Goal: Task Accomplishment & Management: Use online tool/utility

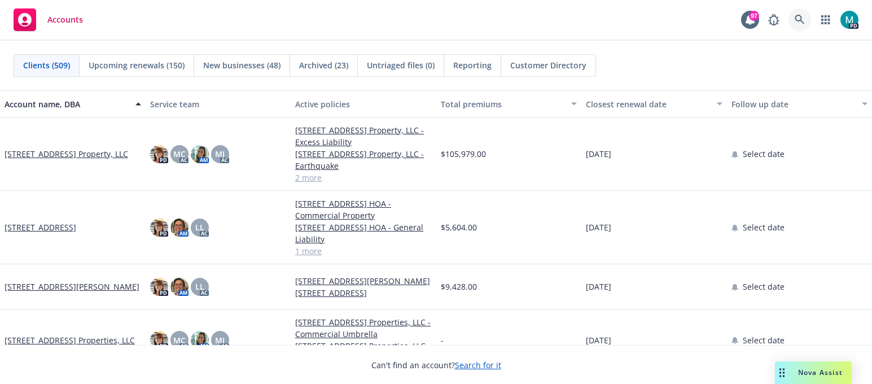
click at [798, 17] on icon at bounding box center [800, 20] width 10 height 10
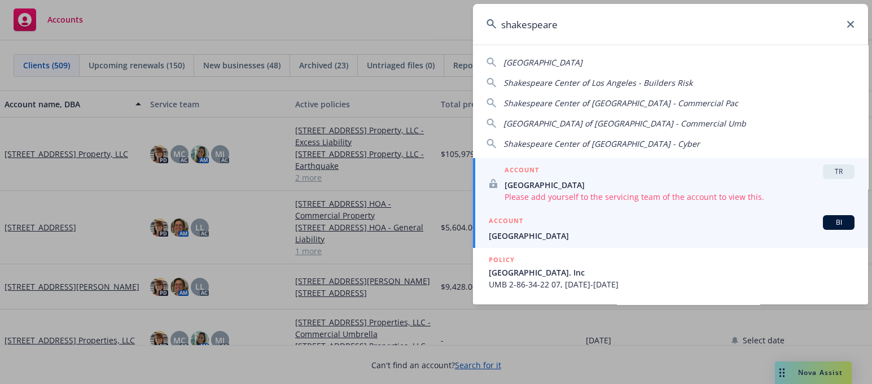
type input "shakespeare"
click at [584, 235] on span "[GEOGRAPHIC_DATA]" at bounding box center [672, 236] width 366 height 12
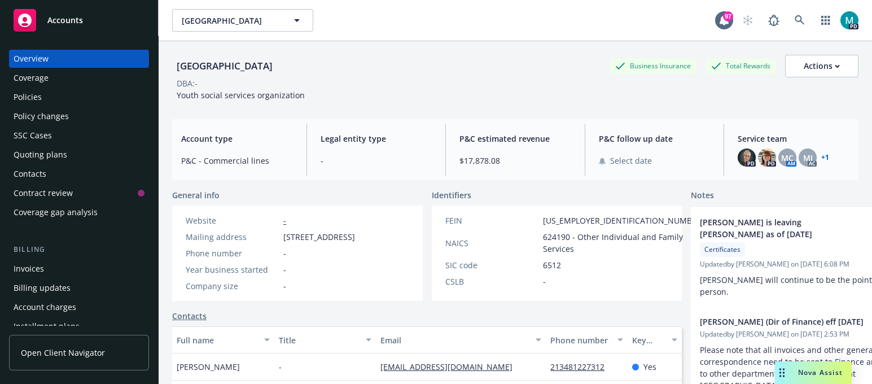
click at [30, 96] on div "Policies" at bounding box center [28, 97] width 28 height 18
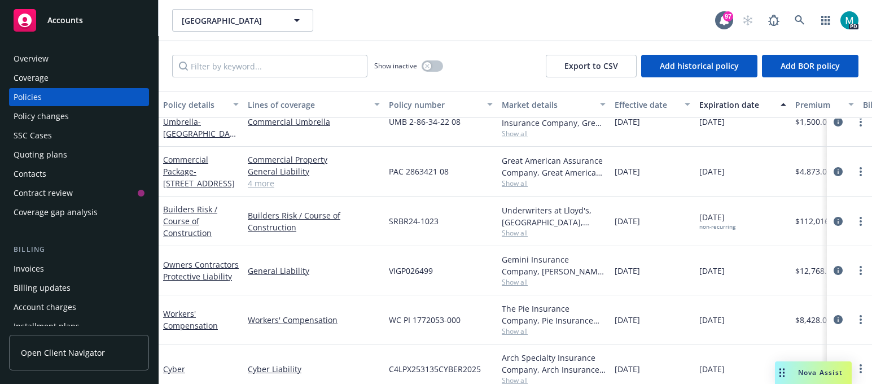
scroll to position [89, 0]
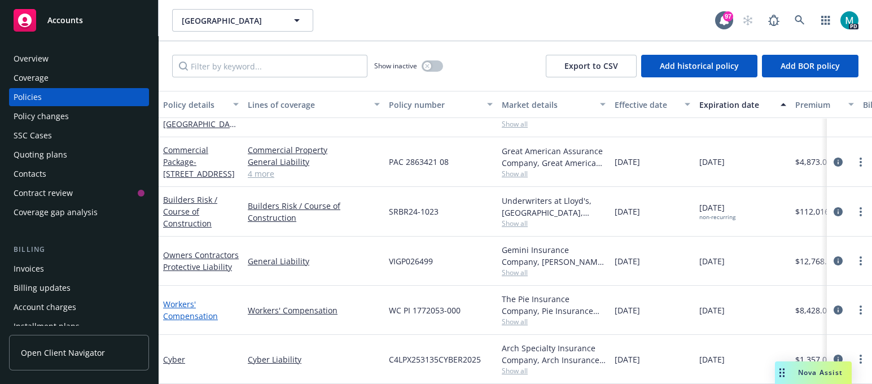
click at [172, 303] on link "Workers' Compensation" at bounding box center [190, 310] width 55 height 23
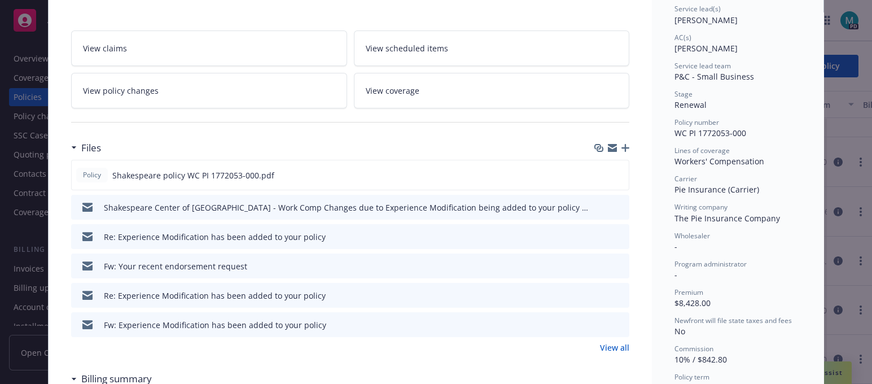
scroll to position [212, 0]
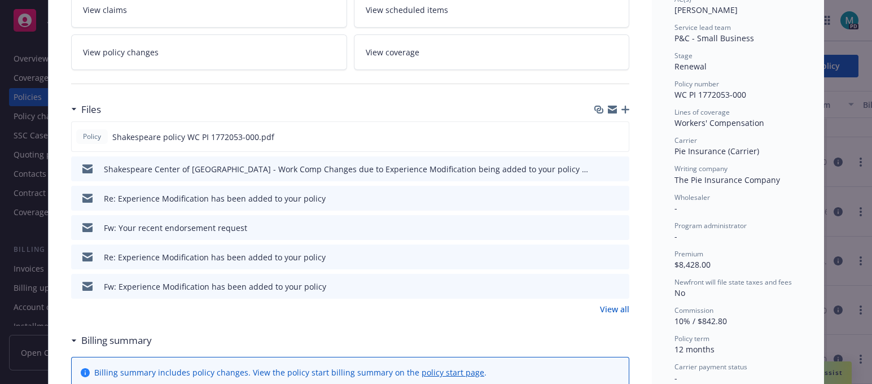
click at [599, 193] on icon "download file" at bounding box center [599, 197] width 9 height 9
click at [597, 254] on icon "download file" at bounding box center [600, 255] width 7 height 7
click at [598, 132] on icon "download file" at bounding box center [599, 136] width 9 height 9
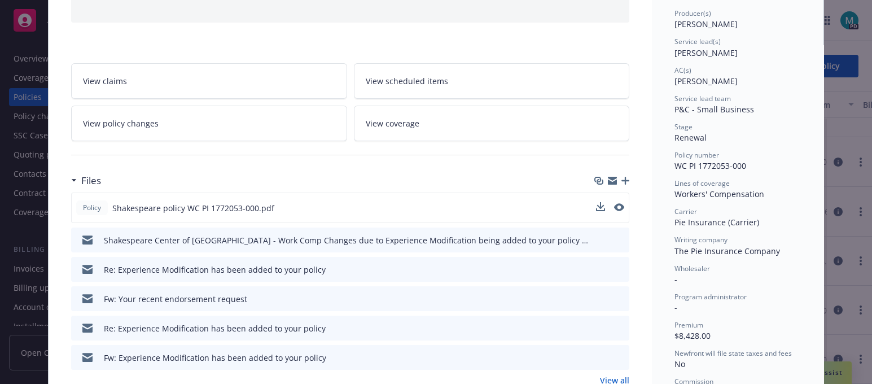
scroll to position [0, 0]
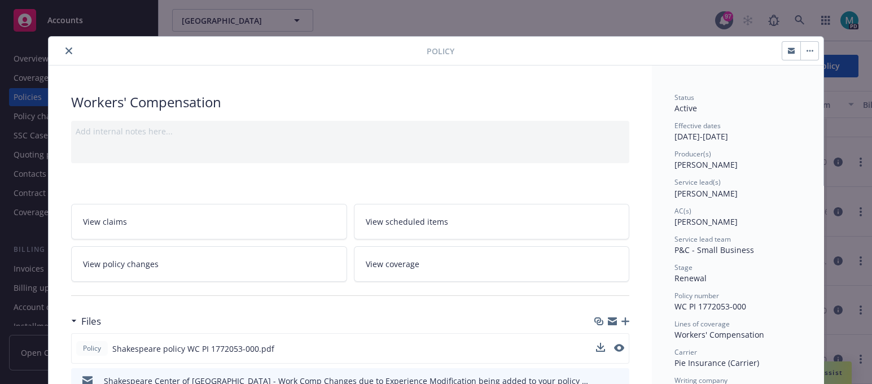
click at [65, 50] on icon "close" at bounding box center [68, 50] width 7 height 7
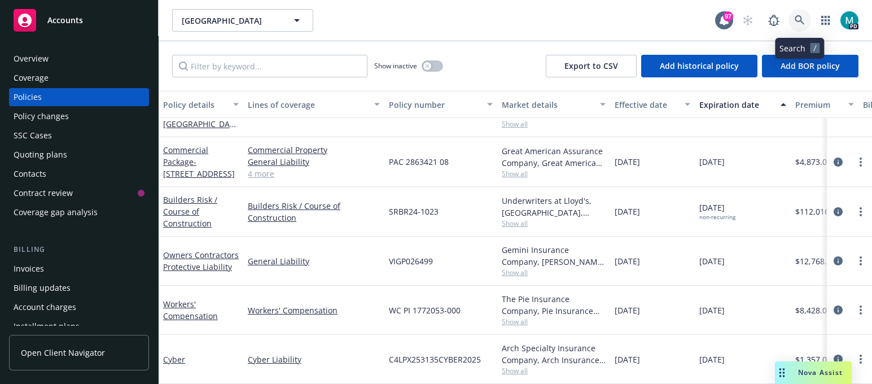
click at [803, 12] on link at bounding box center [799, 20] width 23 height 23
click at [43, 57] on div "Overview" at bounding box center [31, 59] width 35 height 18
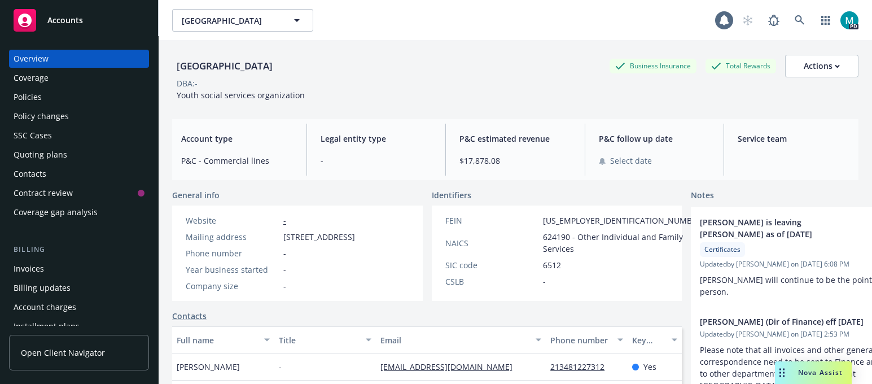
click at [81, 20] on span "Accounts" at bounding box center [65, 20] width 36 height 9
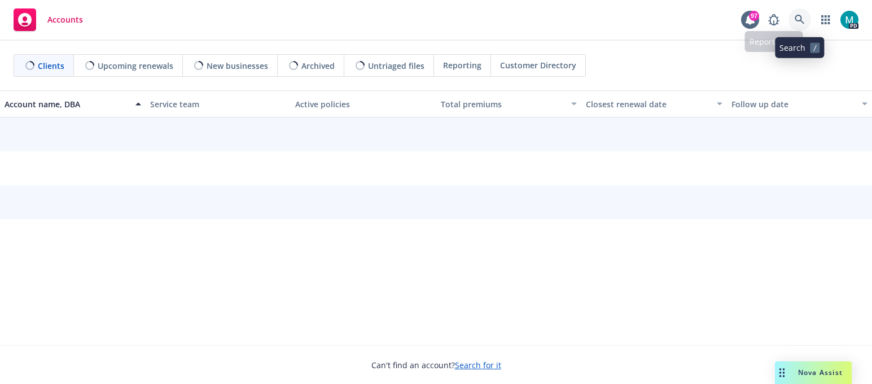
click at [796, 23] on icon at bounding box center [800, 20] width 10 height 10
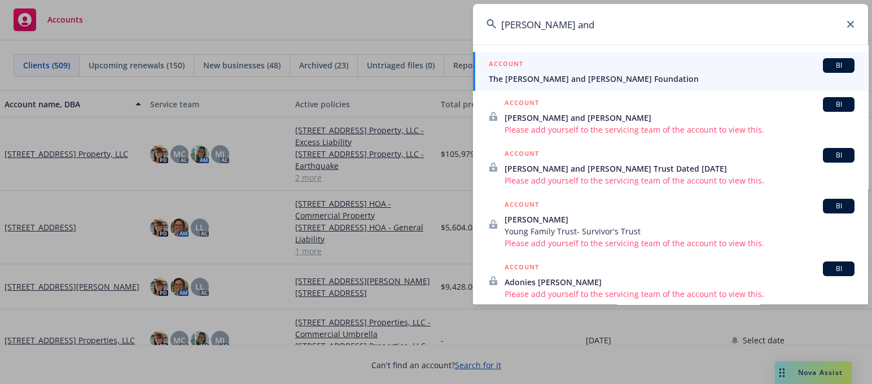
type input "[PERSON_NAME] and"
click at [581, 77] on span "The [PERSON_NAME] and [PERSON_NAME] Foundation" at bounding box center [672, 79] width 366 height 12
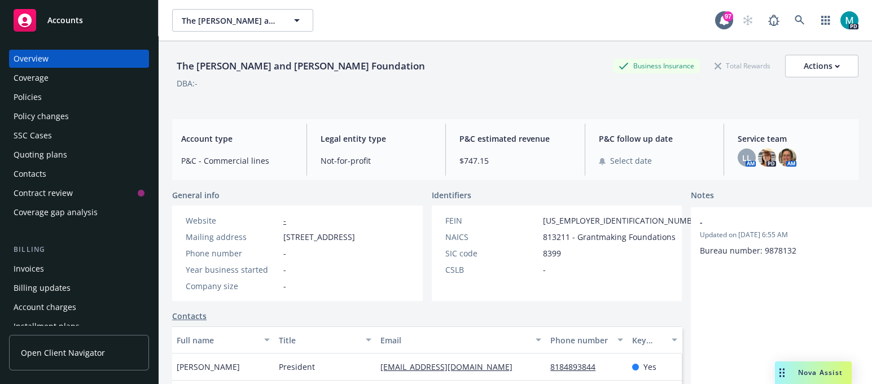
click at [813, 372] on span "Nova Assist" at bounding box center [820, 372] width 45 height 10
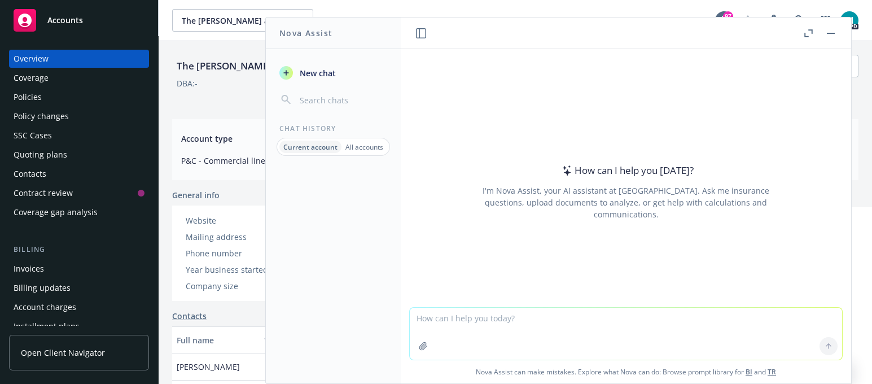
click at [423, 346] on icon "button" at bounding box center [423, 345] width 9 height 9
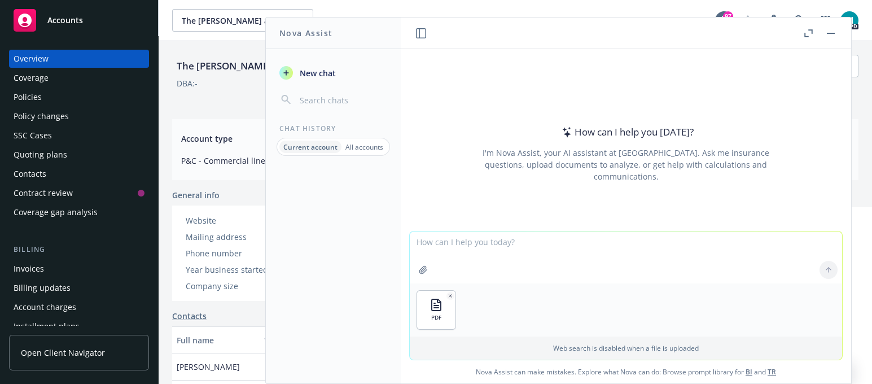
click at [419, 271] on icon "button" at bounding box center [423, 269] width 9 height 9
click at [419, 269] on icon "button" at bounding box center [422, 269] width 7 height 7
click at [419, 271] on icon "button" at bounding box center [423, 269] width 9 height 9
click at [518, 244] on textarea at bounding box center [626, 257] width 432 height 52
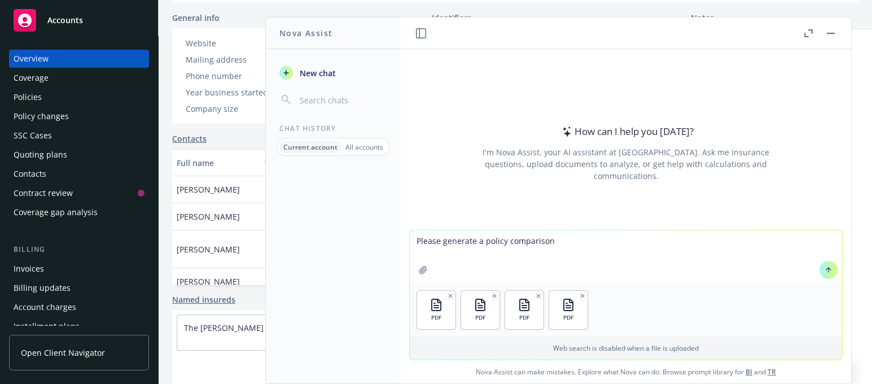
scroll to position [230, 0]
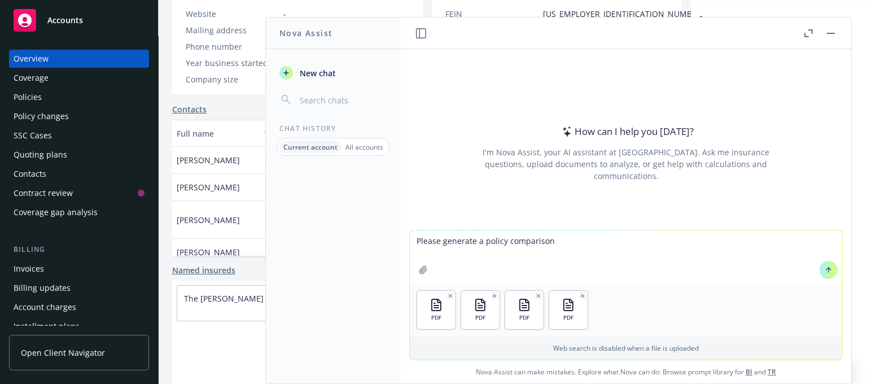
type textarea "Please generate a policy comparison"
click at [823, 277] on button at bounding box center [828, 270] width 18 height 18
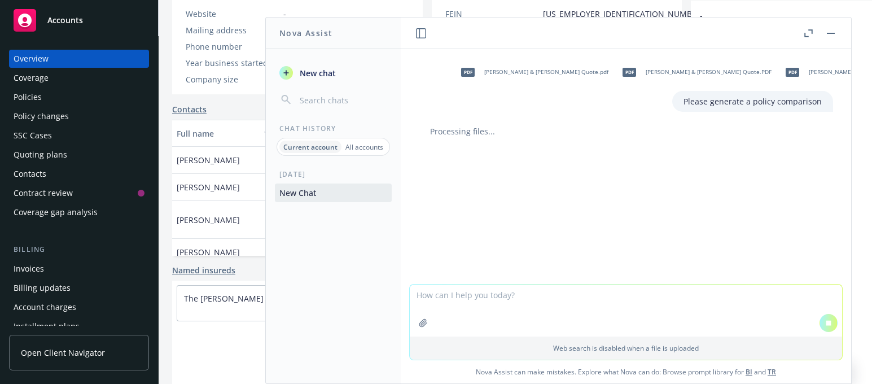
click at [825, 323] on icon at bounding box center [829, 323] width 8 height 8
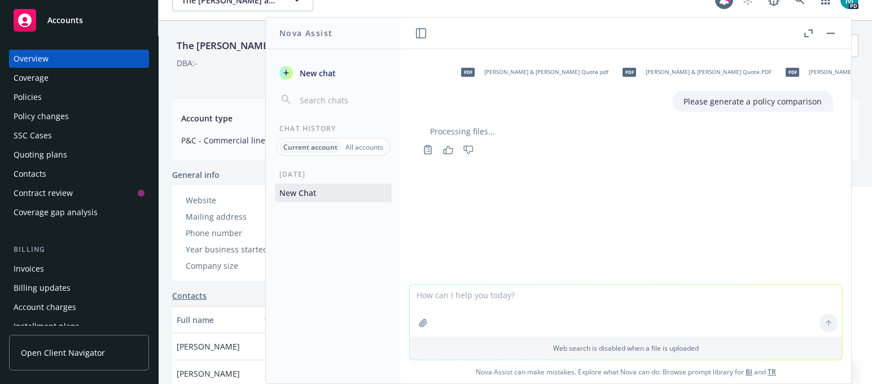
scroll to position [16, 0]
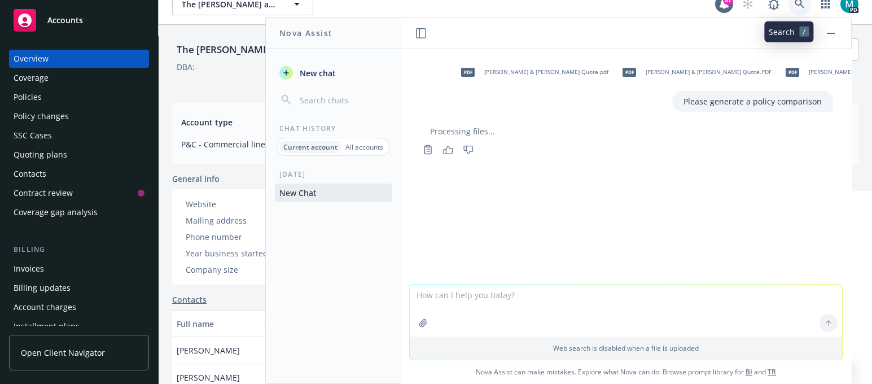
click at [795, 7] on icon at bounding box center [800, 4] width 10 height 10
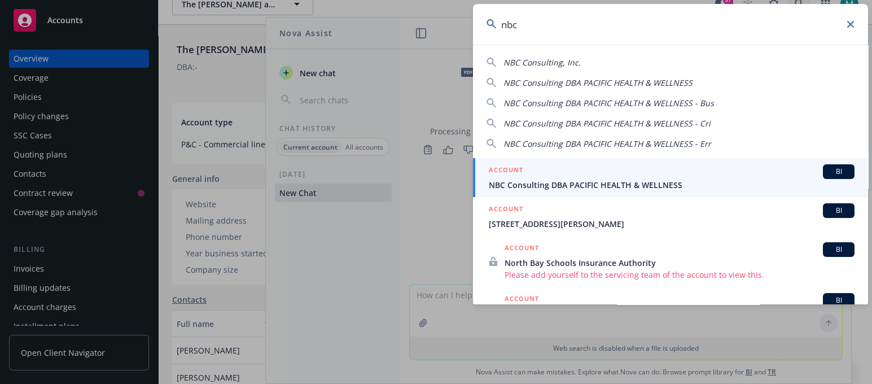
type input "nbc"
click at [522, 189] on span "NBC Consulting DBA PACIFIC HEALTH & WELLNESS" at bounding box center [672, 185] width 366 height 12
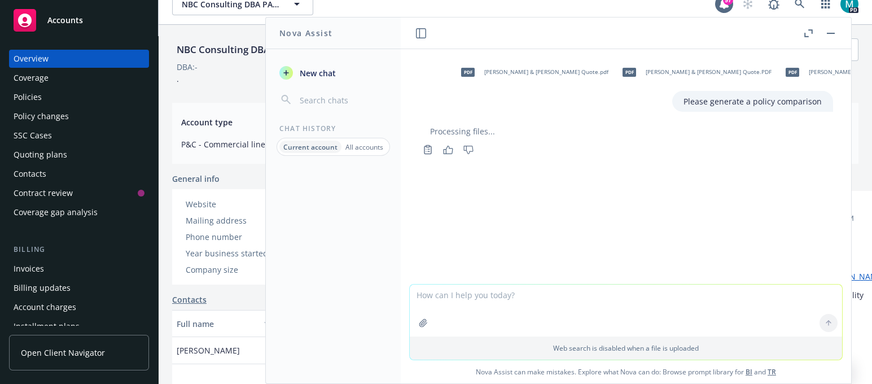
click at [73, 24] on span "Accounts" at bounding box center [65, 20] width 36 height 9
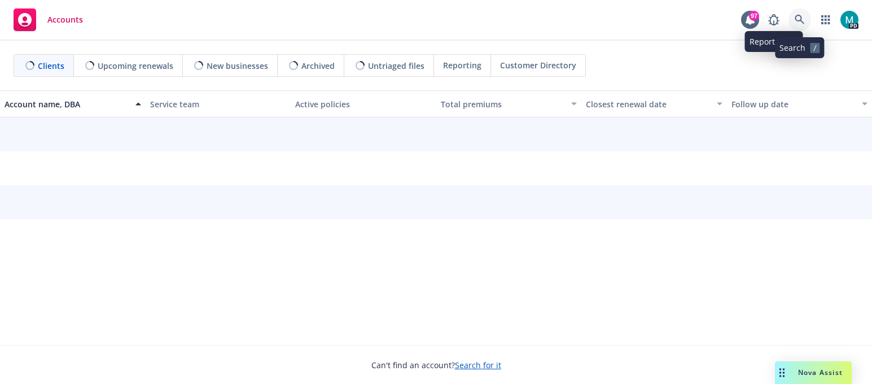
click at [799, 17] on icon at bounding box center [800, 20] width 10 height 10
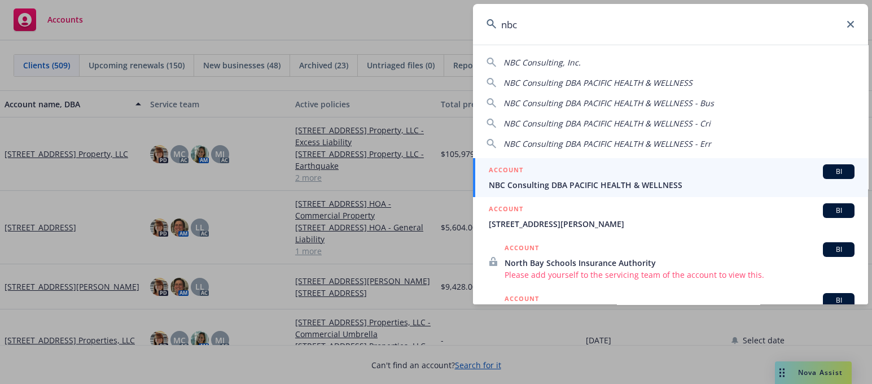
type input "nbc"
click at [535, 185] on span "NBC Consulting DBA PACIFIC HEALTH & WELLNESS" at bounding box center [672, 185] width 366 height 12
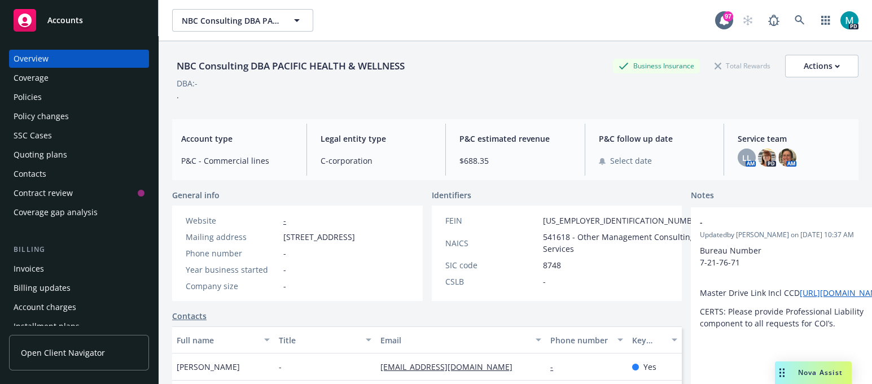
click at [27, 94] on div "Policies" at bounding box center [28, 97] width 28 height 18
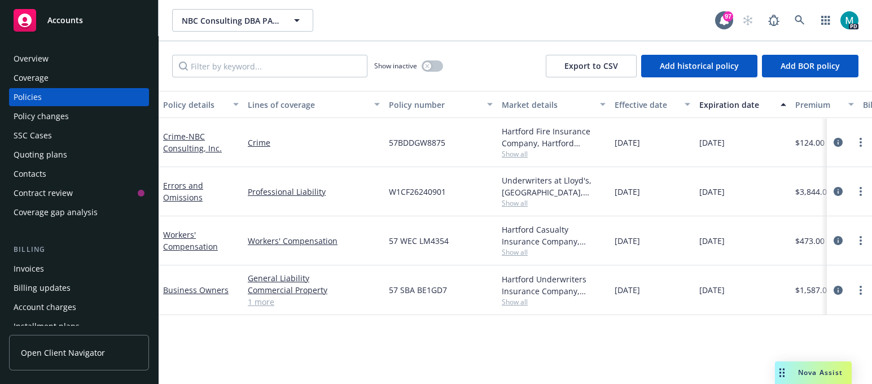
click at [251, 303] on link "1 more" at bounding box center [314, 302] width 132 height 12
